Goal: Task Accomplishment & Management: Manage account settings

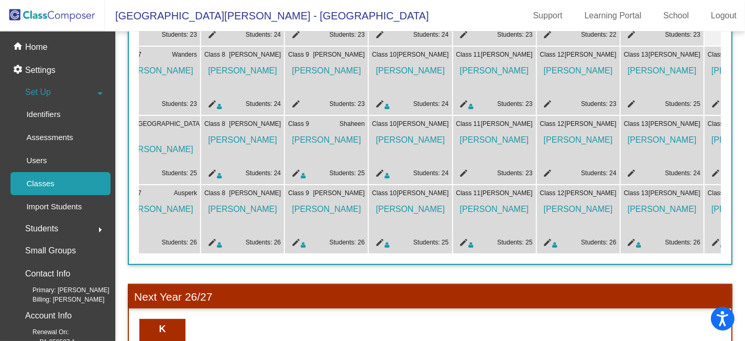
scroll to position [0, 610]
click at [462, 170] on mat-icon "edit" at bounding box center [461, 174] width 13 height 13
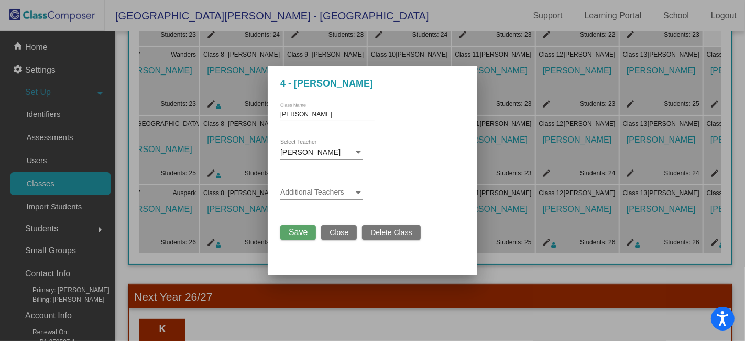
click at [331, 189] on span at bounding box center [316, 192] width 73 height 8
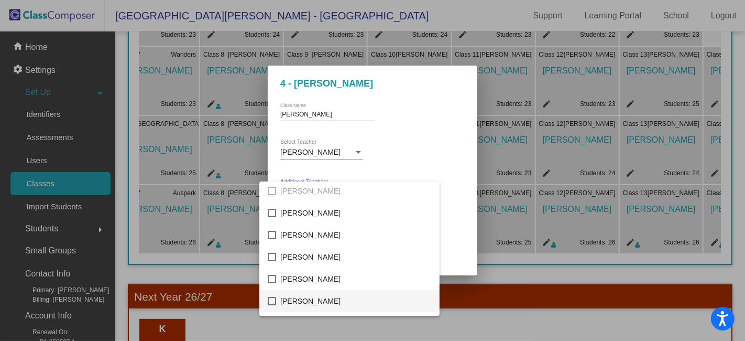
scroll to position [116, 0]
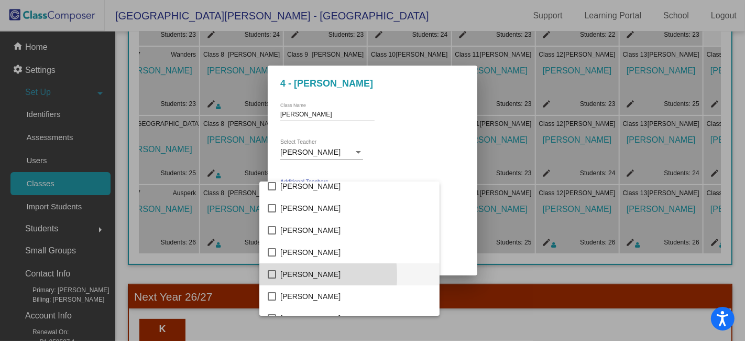
click at [272, 276] on mat-pseudo-checkbox at bounding box center [272, 274] width 8 height 8
click at [447, 167] on div at bounding box center [372, 170] width 745 height 341
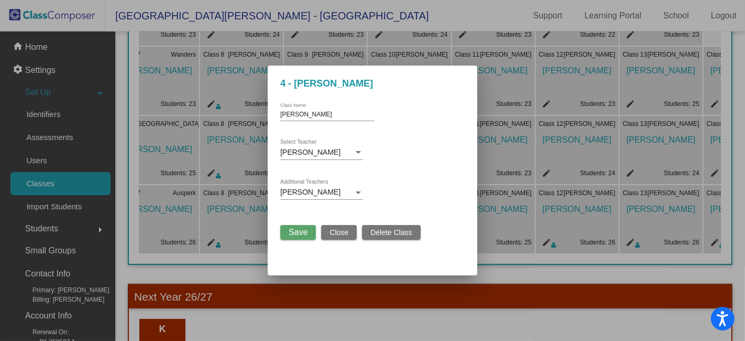
click at [303, 233] on span "Save" at bounding box center [298, 231] width 19 height 9
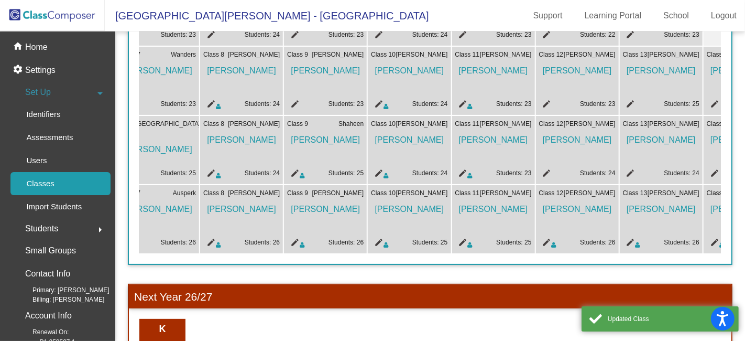
click at [546, 170] on mat-icon "edit" at bounding box center [545, 174] width 13 height 13
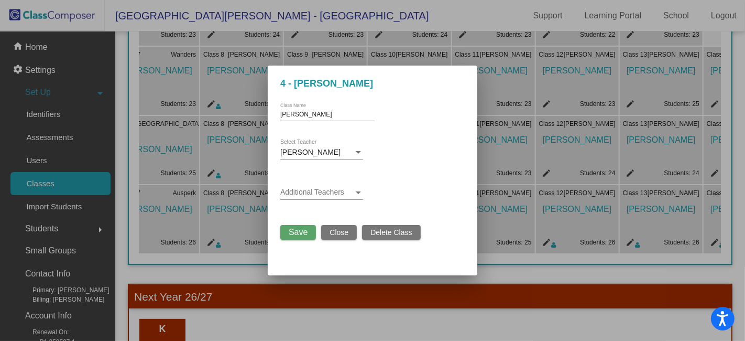
click at [314, 193] on span at bounding box center [316, 192] width 73 height 8
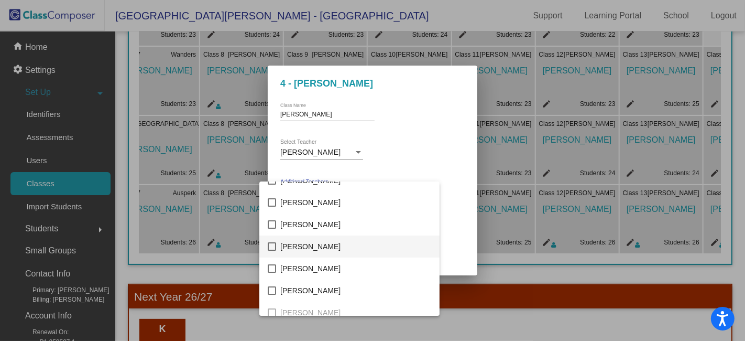
scroll to position [54, 0]
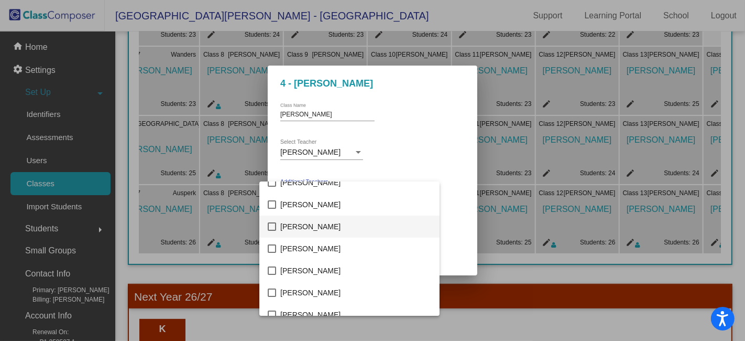
click at [271, 226] on mat-pseudo-checkbox at bounding box center [272, 226] width 8 height 8
click at [434, 152] on div at bounding box center [372, 170] width 745 height 341
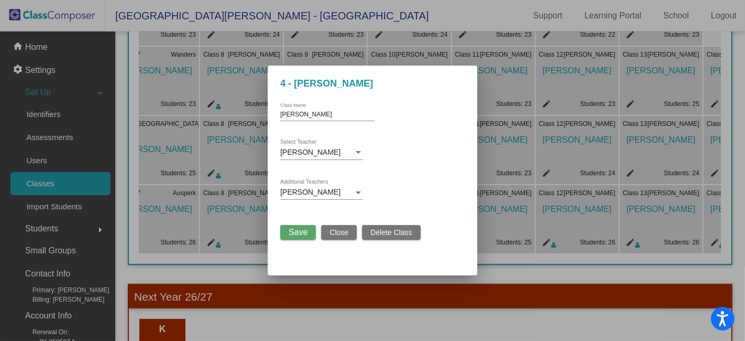
click at [299, 231] on span "Save" at bounding box center [298, 231] width 19 height 9
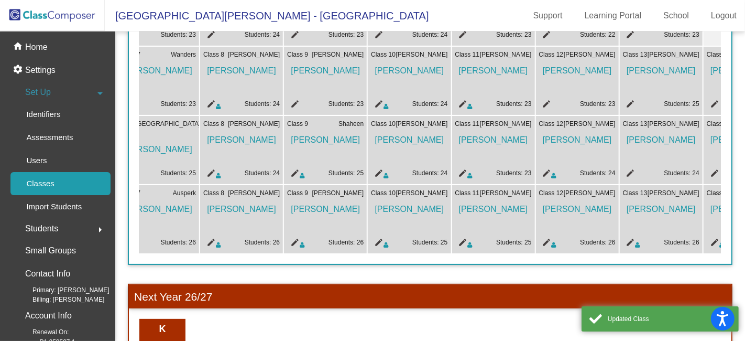
click at [627, 171] on mat-icon "edit" at bounding box center [629, 174] width 13 height 13
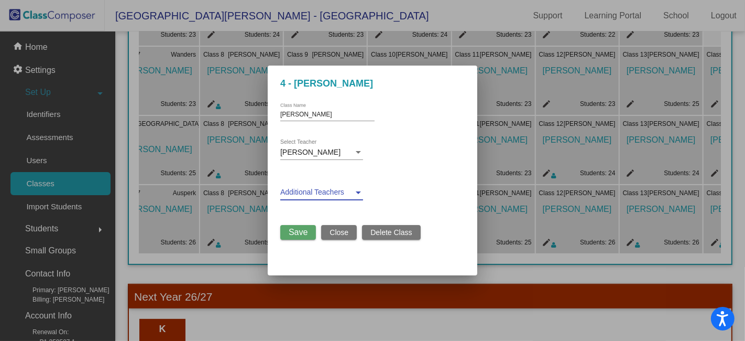
click at [314, 193] on span at bounding box center [316, 192] width 73 height 8
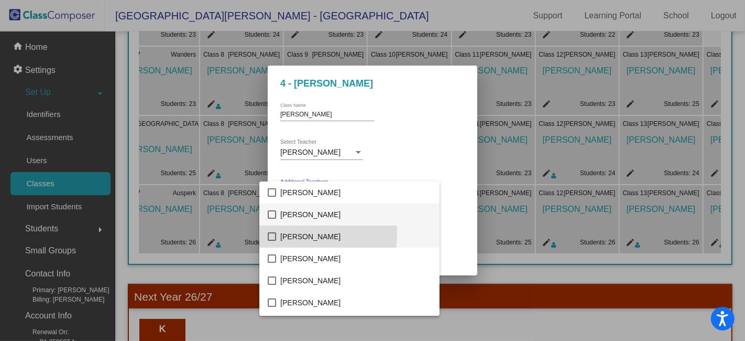
click at [275, 234] on mat-pseudo-checkbox at bounding box center [272, 236] width 8 height 8
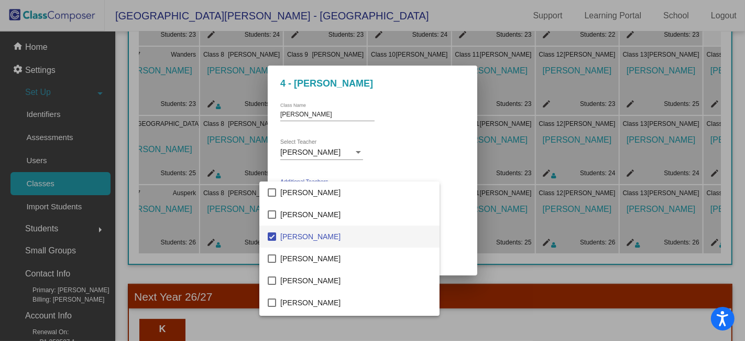
click at [425, 155] on div at bounding box center [372, 170] width 745 height 341
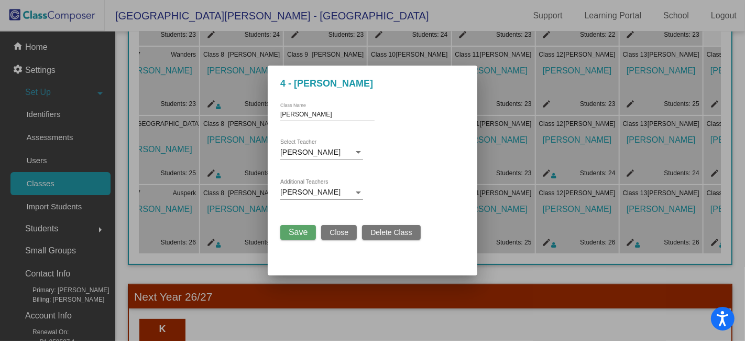
click at [304, 233] on span "Save" at bounding box center [298, 231] width 19 height 9
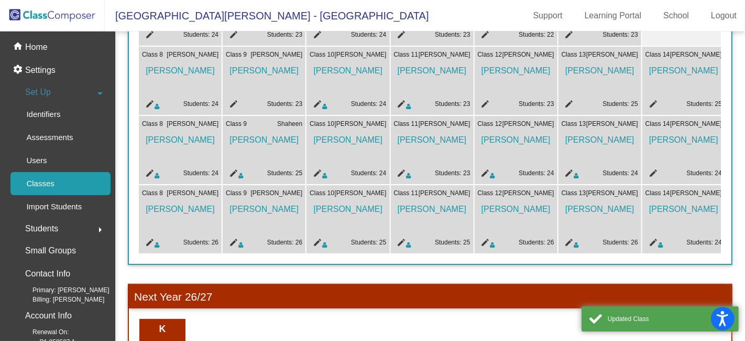
scroll to position [0, 680]
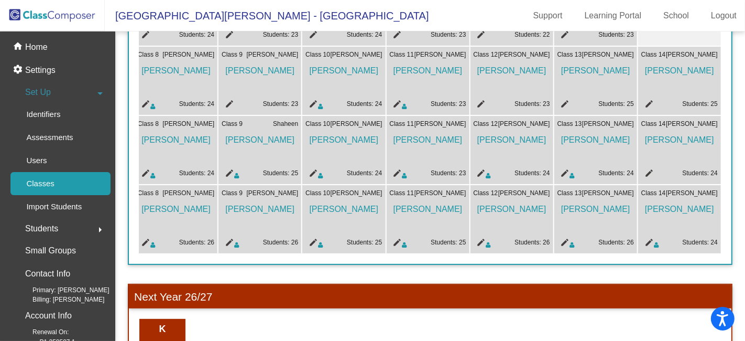
click at [643, 169] on mat-icon "edit" at bounding box center [647, 174] width 13 height 13
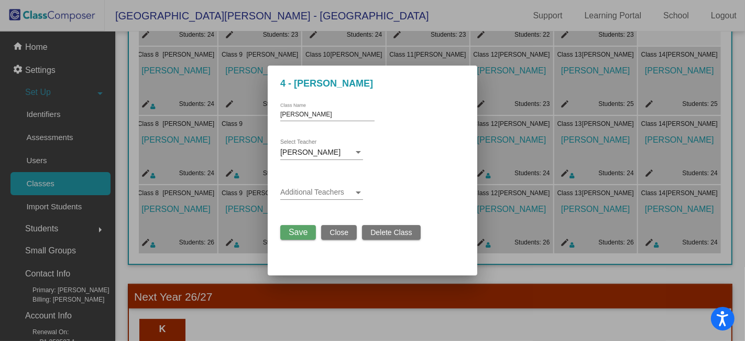
click at [330, 191] on span at bounding box center [316, 192] width 73 height 8
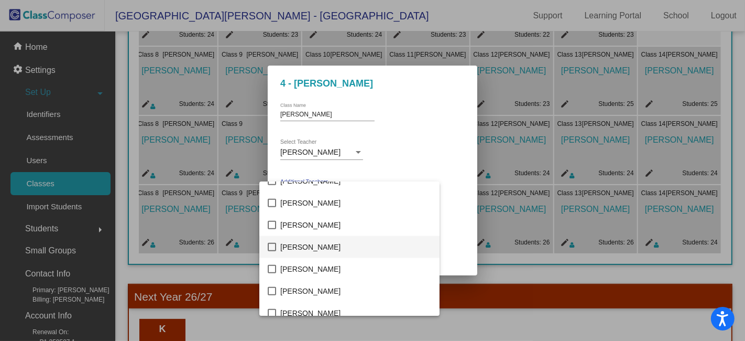
scroll to position [1082, 0]
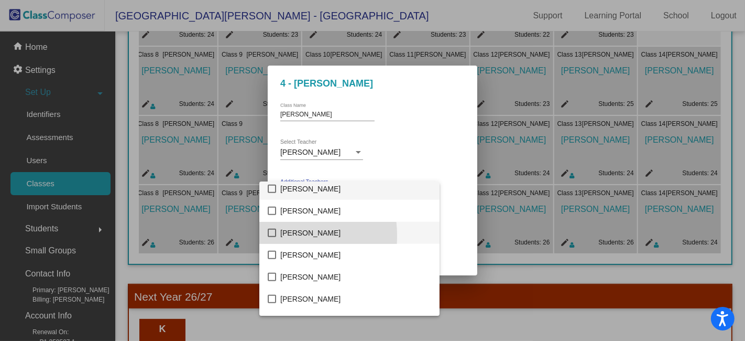
click at [275, 235] on mat-pseudo-checkbox at bounding box center [272, 232] width 8 height 8
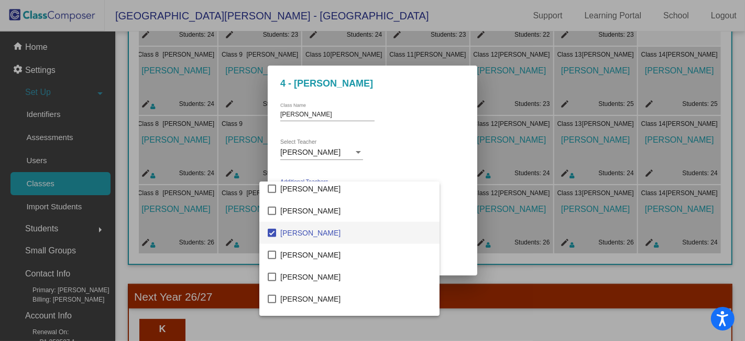
click at [436, 190] on div at bounding box center [372, 170] width 745 height 341
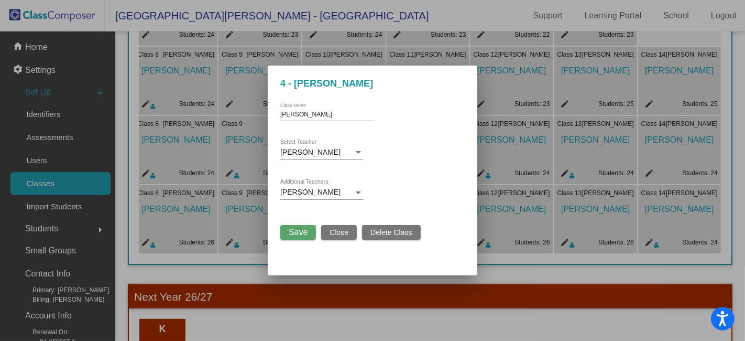
click at [307, 232] on span "Save" at bounding box center [298, 231] width 19 height 9
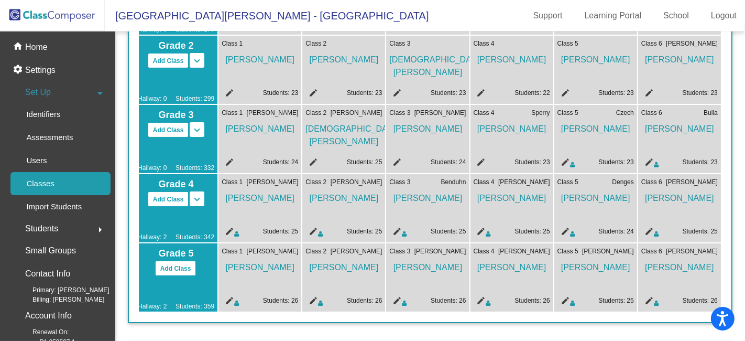
scroll to position [0, 1]
